Goal: Use online tool/utility: Utilize a website feature to perform a specific function

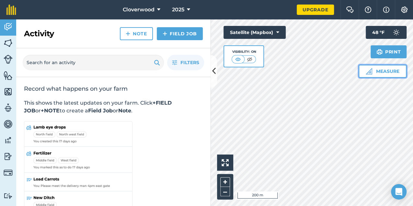
click at [380, 73] on button "Measure" at bounding box center [383, 71] width 48 height 13
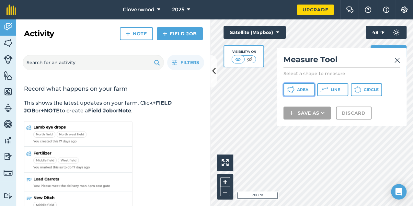
click at [304, 90] on span "Area" at bounding box center [302, 89] width 11 height 5
click at [396, 60] on img at bounding box center [397, 60] width 6 height 8
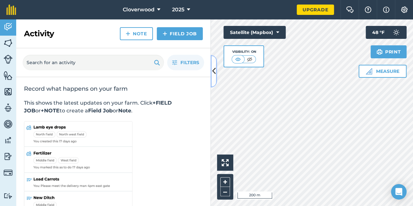
click at [217, 75] on button at bounding box center [214, 71] width 6 height 32
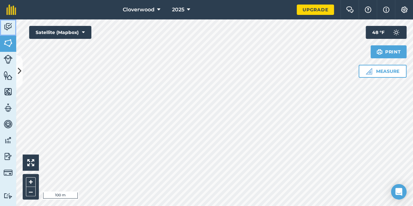
click at [10, 23] on img at bounding box center [8, 27] width 9 height 10
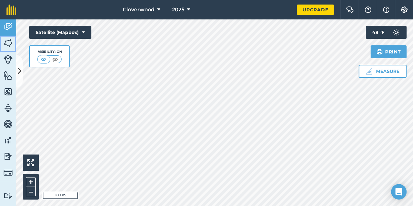
click at [10, 42] on img at bounding box center [8, 43] width 9 height 10
